Goal: Task Accomplishment & Management: Manage account settings

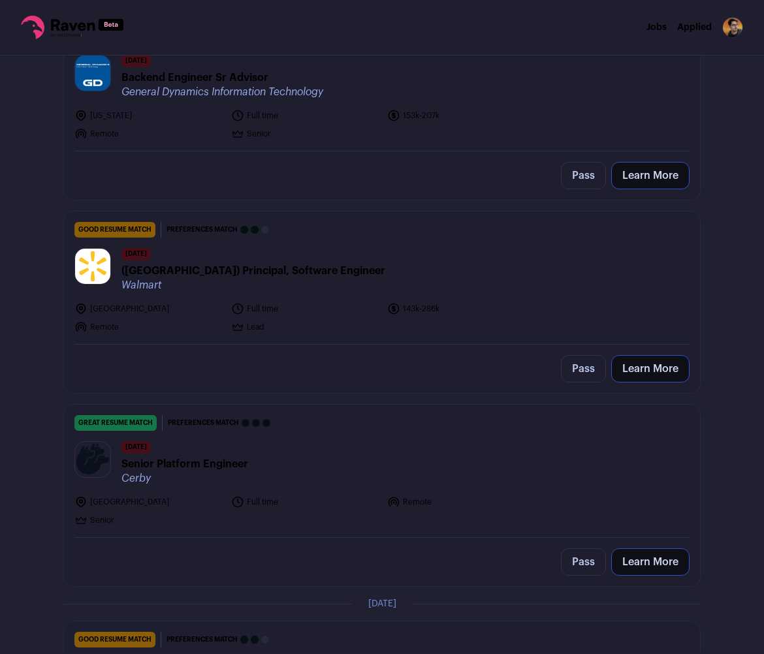
scroll to position [603, 0]
click at [290, 412] on link "great resume match You meet the must-have requirements, the nice-to-have requir…" at bounding box center [382, 469] width 636 height 132
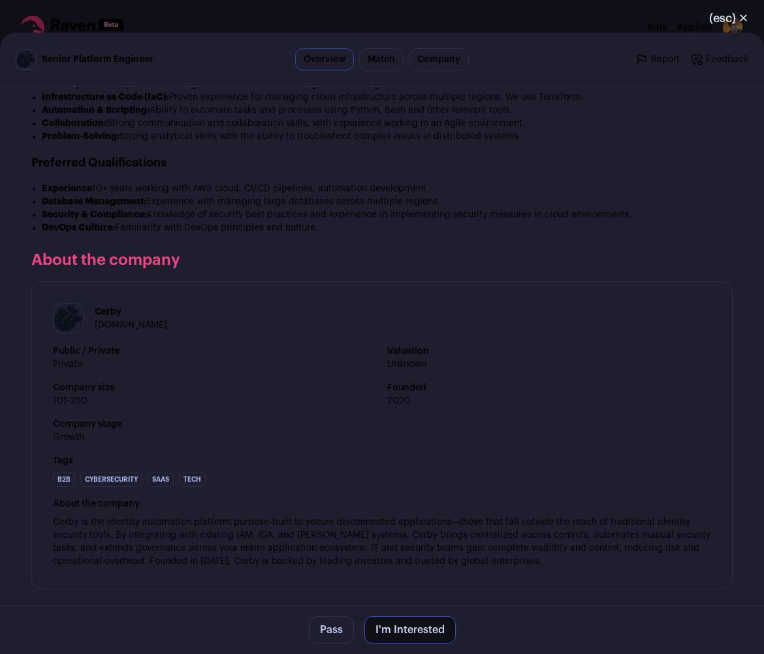
scroll to position [1196, 0]
click at [443, 628] on button "I'm Interested" at bounding box center [409, 629] width 91 height 27
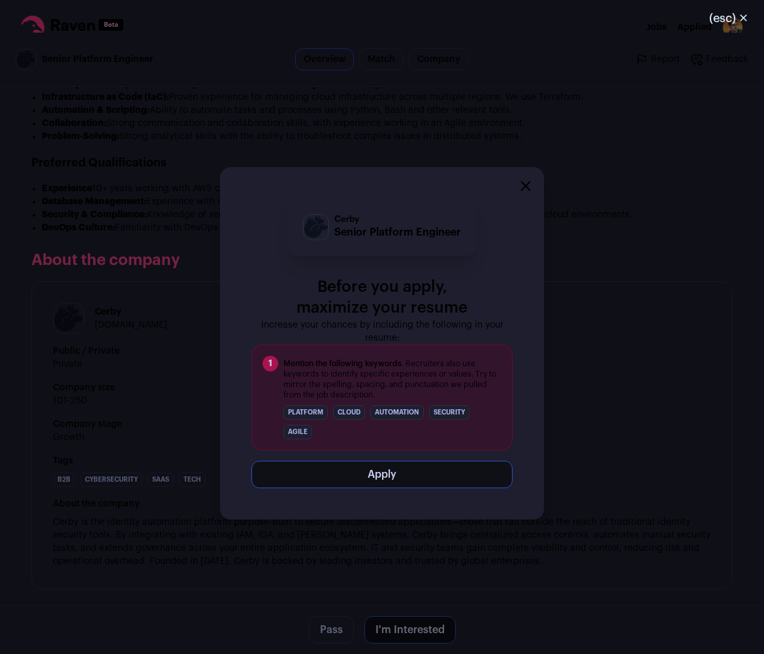
click at [557, 465] on div "Cerby Senior Platform Engineer Before you apply, maximize your resume Increase …" at bounding box center [382, 343] width 764 height 621
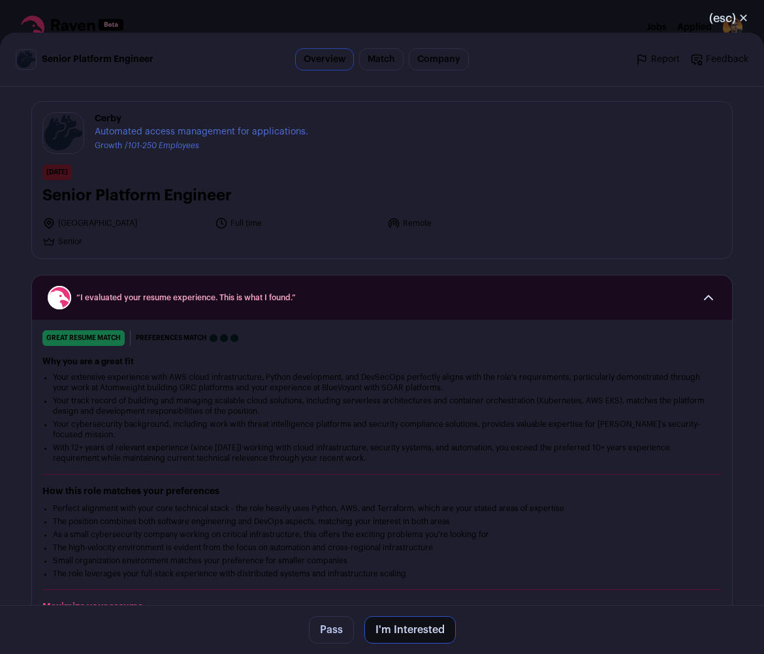
scroll to position [0, 0]
click at [397, 67] on link "Match" at bounding box center [381, 59] width 44 height 22
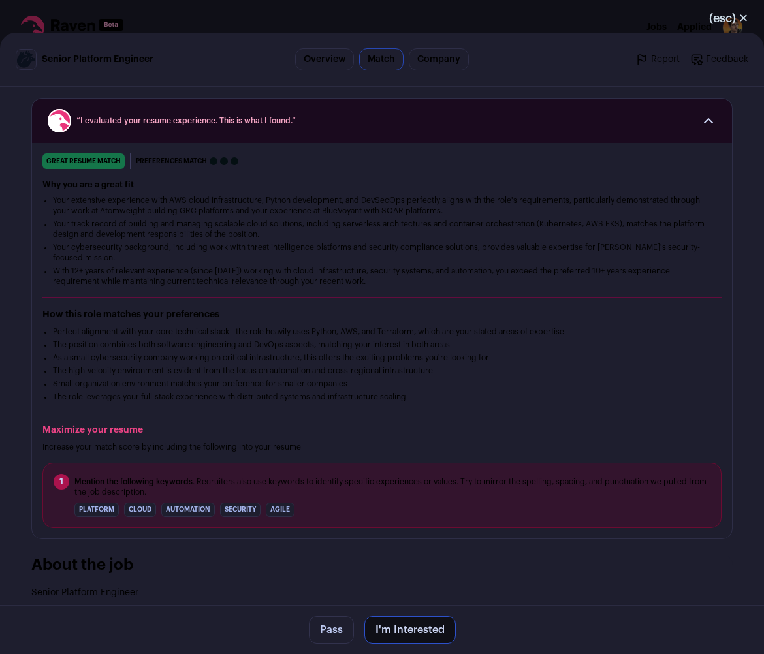
click at [427, 62] on link "Company" at bounding box center [439, 59] width 60 height 22
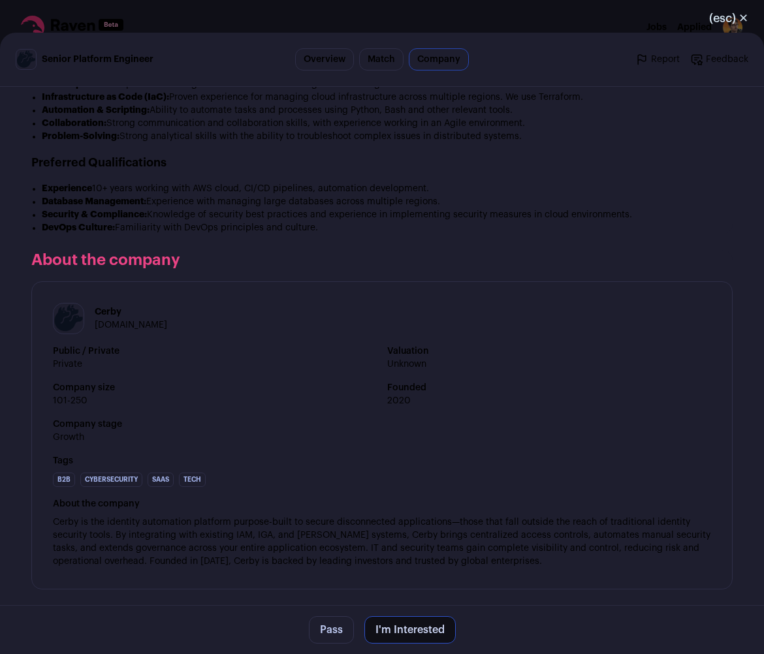
scroll to position [1196, 0]
click at [418, 625] on button "I'm Interested" at bounding box center [409, 629] width 91 height 27
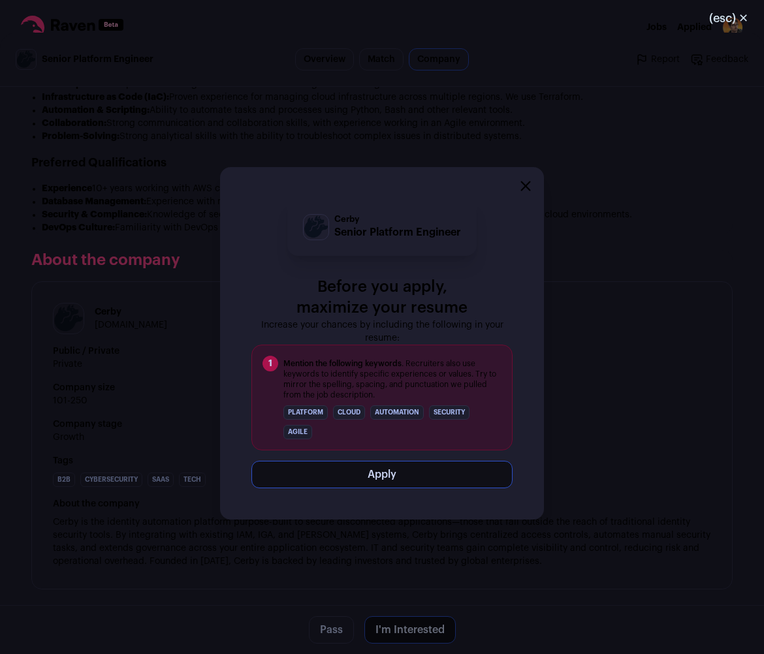
click at [401, 168] on div "Cerby Senior Platform Engineer Before you apply, maximize your resume Increase …" at bounding box center [382, 343] width 324 height 352
click at [411, 136] on div "Cerby Senior Platform Engineer Before you apply, maximize your resume Increase …" at bounding box center [382, 343] width 764 height 621
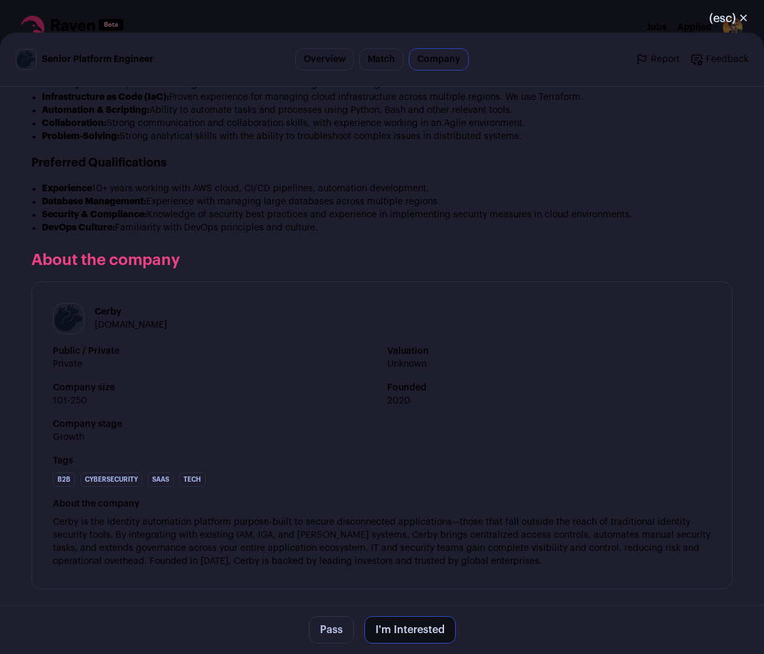
drag, startPoint x: 588, startPoint y: 69, endPoint x: 575, endPoint y: 54, distance: 19.4
click at [586, 74] on header "Senior Platform Engineer Overview Match Company Report Feedback Report Feedback" at bounding box center [382, 60] width 764 height 54
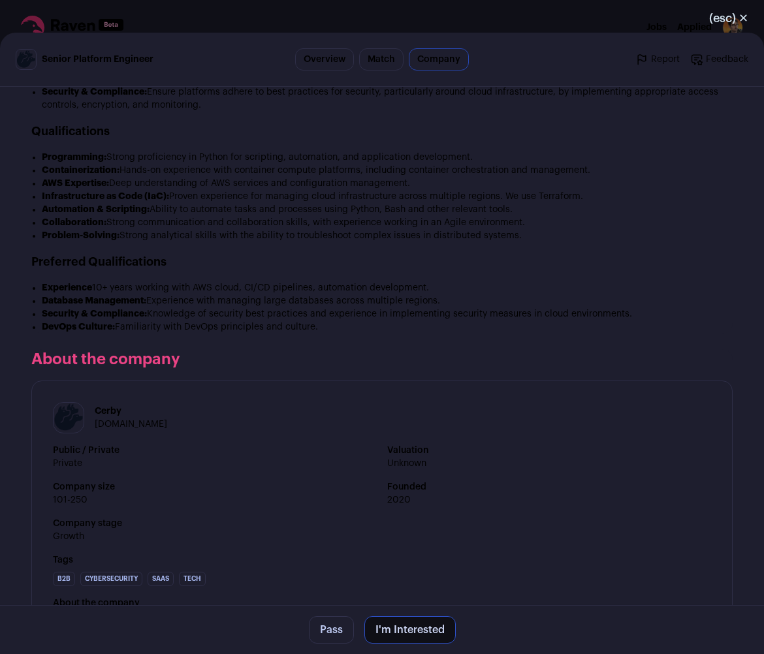
click at [561, 23] on div "(esc) ✕ Senior Platform Engineer Overview Match Company Report Feedback Report …" at bounding box center [382, 327] width 764 height 654
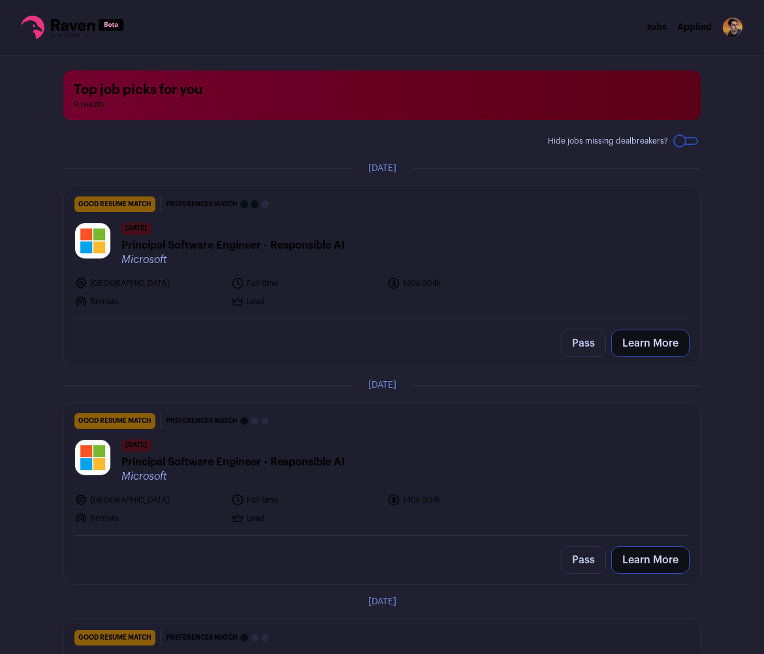
scroll to position [0, 0]
click at [103, 27] on rect at bounding box center [111, 25] width 25 height 12
click at [89, 25] on icon at bounding box center [73, 25] width 44 height 12
click at [734, 29] on img "Open dropdown" at bounding box center [732, 27] width 21 height 21
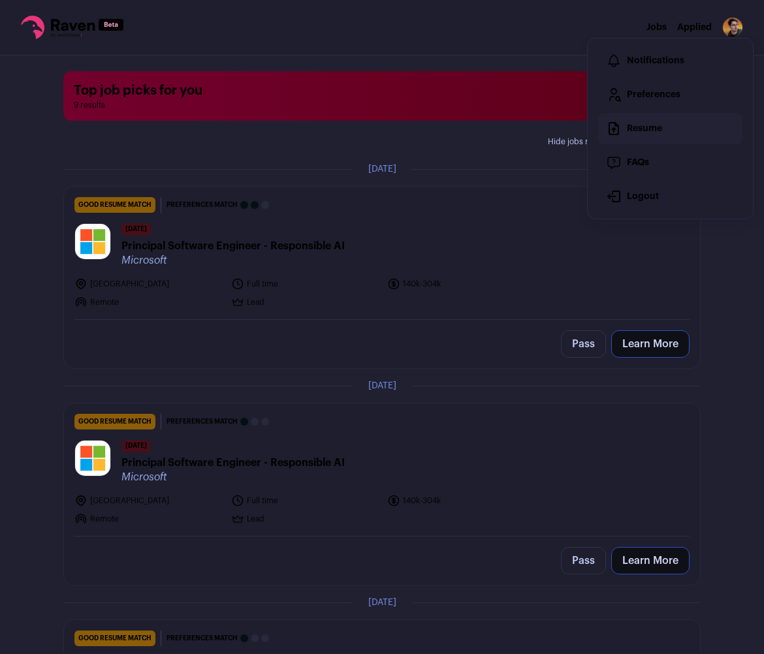
click at [685, 127] on link "Resume" at bounding box center [670, 128] width 144 height 31
click at [47, 30] on icon at bounding box center [72, 27] width 102 height 23
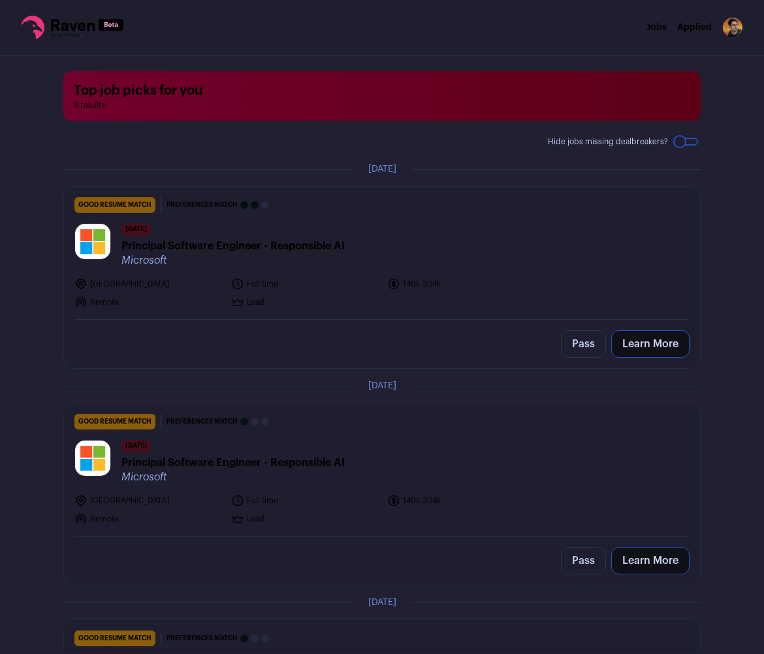
click at [84, 43] on nav "Jobs Applied Settings Notifications Preferences Resume FAQs Logout" at bounding box center [382, 27] width 764 height 55
click at [80, 31] on icon at bounding box center [72, 27] width 102 height 23
click at [737, 27] on img "Open dropdown" at bounding box center [732, 27] width 21 height 21
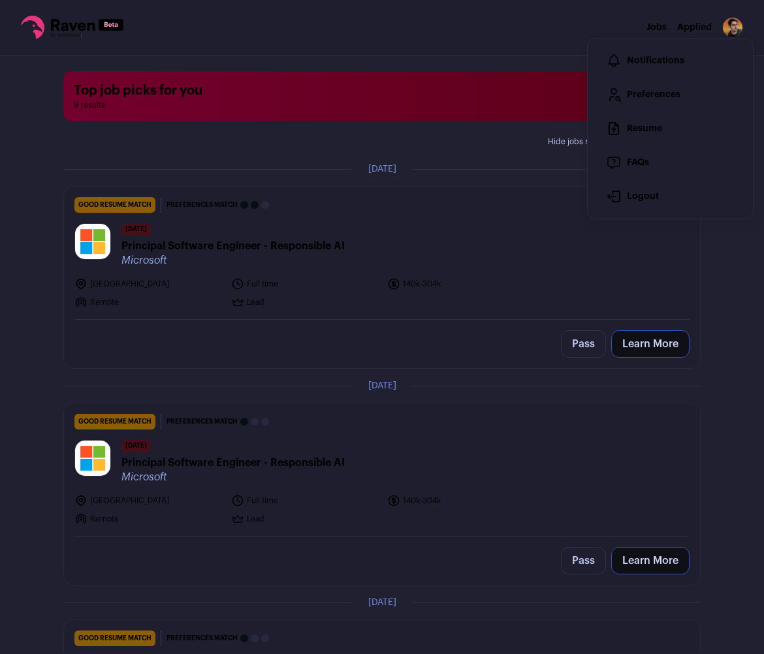
click at [669, 26] on ul "Jobs Applied" at bounding box center [678, 27] width 65 height 13
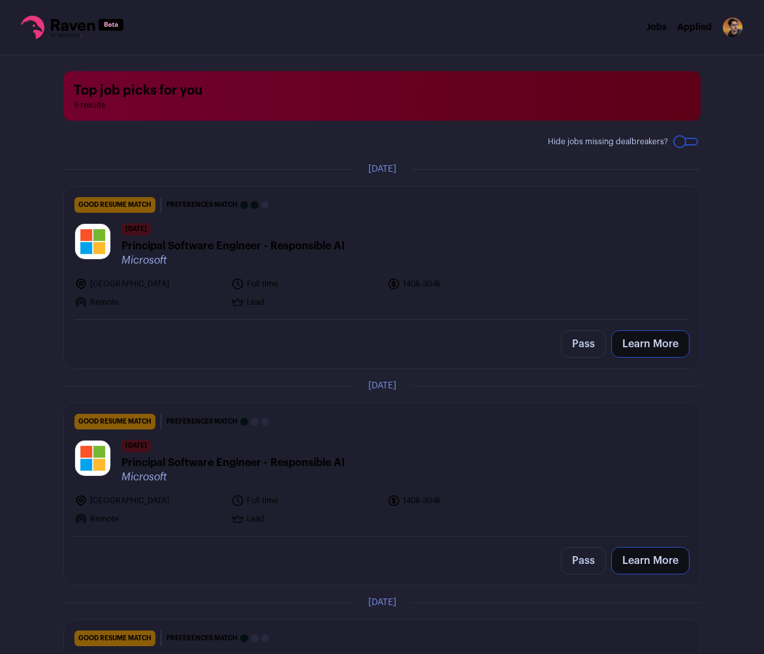
click at [663, 25] on link "Jobs" at bounding box center [656, 27] width 20 height 9
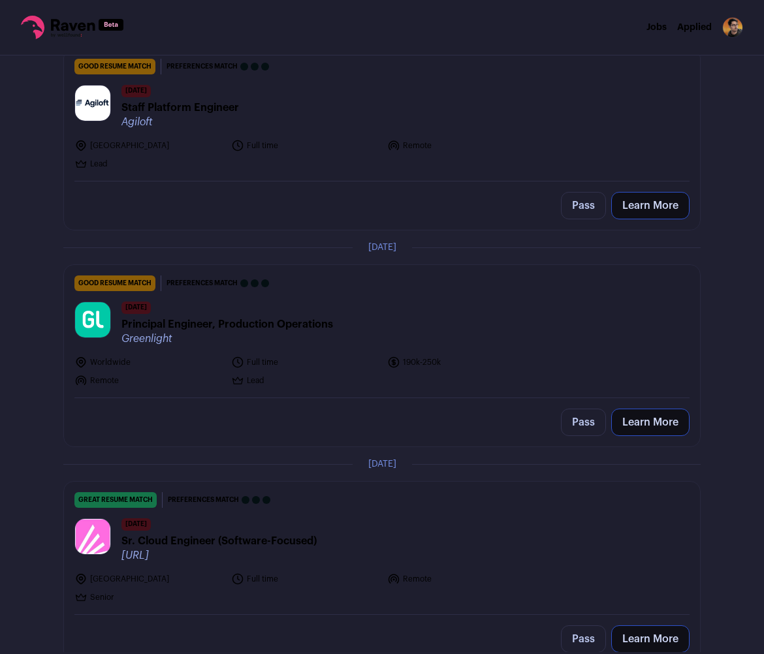
scroll to position [1403, 0]
